Goal: Find specific page/section: Find specific page/section

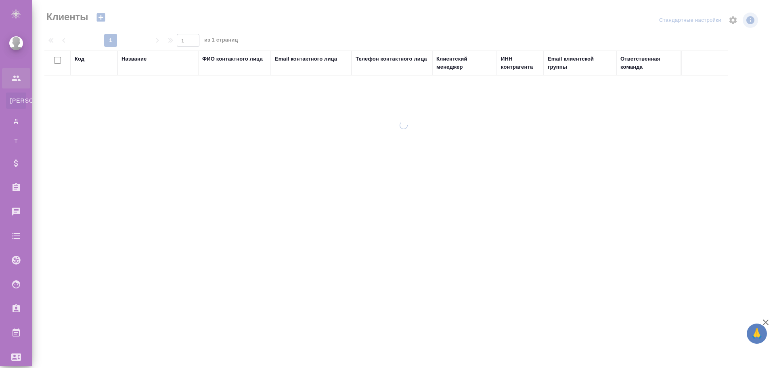
select select "RU"
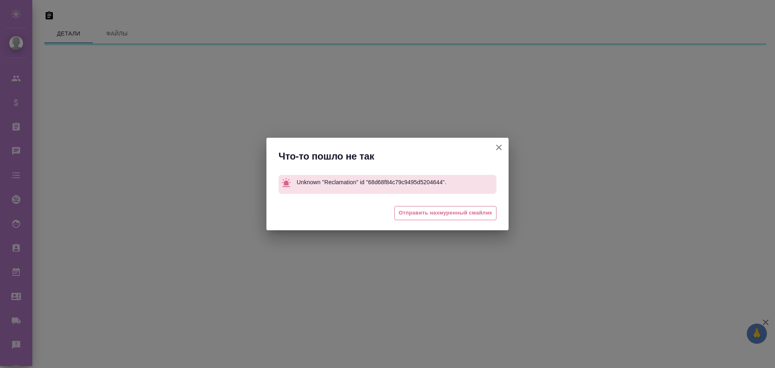
click at [502, 148] on icon "button" at bounding box center [499, 147] width 10 height 10
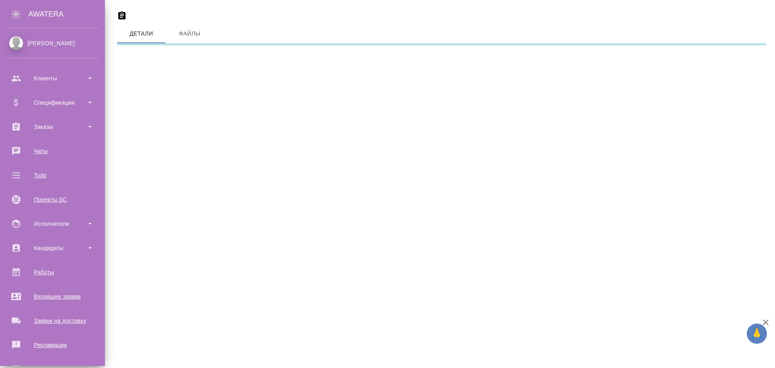
scroll to position [98, 0]
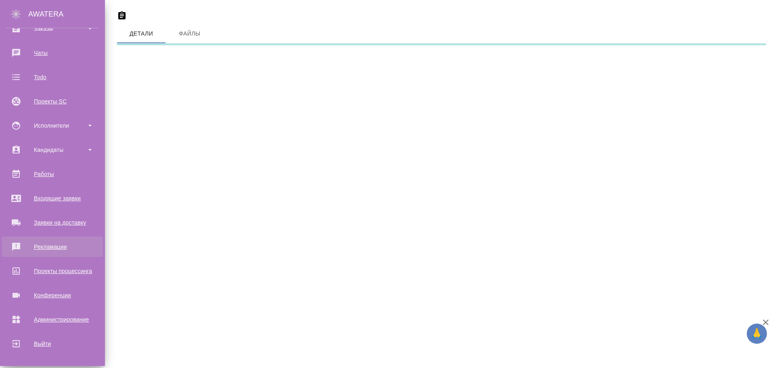
click at [58, 246] on div "Рекламации" at bounding box center [52, 247] width 93 height 12
